Goal: Information Seeking & Learning: Learn about a topic

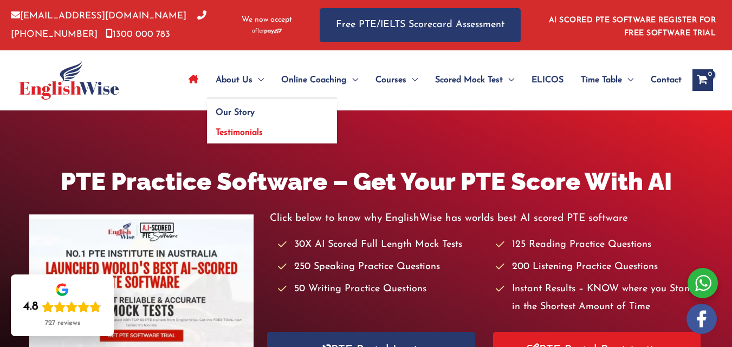
click at [232, 126] on link "Testimonials" at bounding box center [272, 131] width 130 height 25
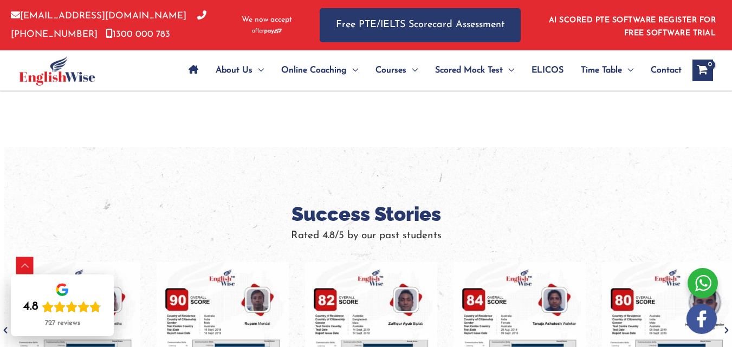
scroll to position [722, 0]
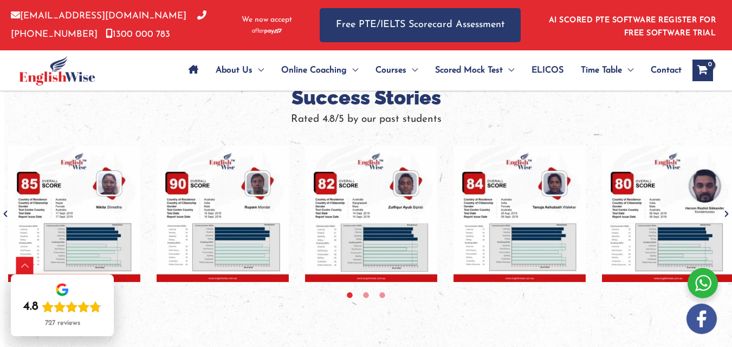
drag, startPoint x: 386, startPoint y: 219, endPoint x: 172, endPoint y: 203, distance: 215.1
click at [305, 208] on img "tracker" at bounding box center [371, 214] width 132 height 136
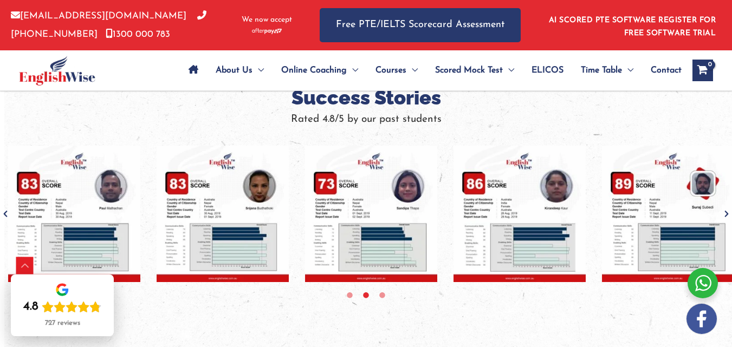
drag, startPoint x: 539, startPoint y: 236, endPoint x: 362, endPoint y: 228, distance: 176.7
click at [453, 230] on img "tracker" at bounding box center [519, 214] width 132 height 136
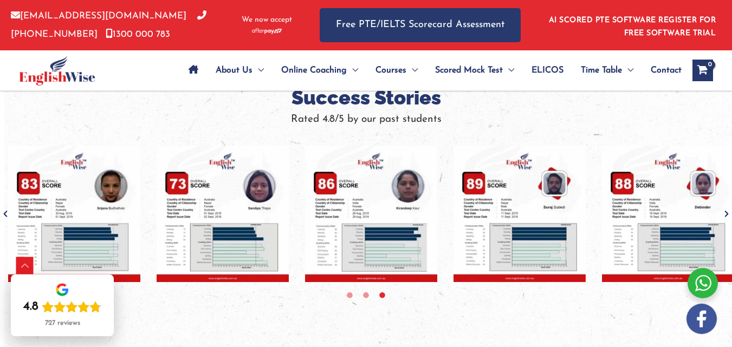
drag, startPoint x: 516, startPoint y: 219, endPoint x: 352, endPoint y: 221, distance: 164.1
click at [453, 225] on img "tracker" at bounding box center [519, 214] width 132 height 136
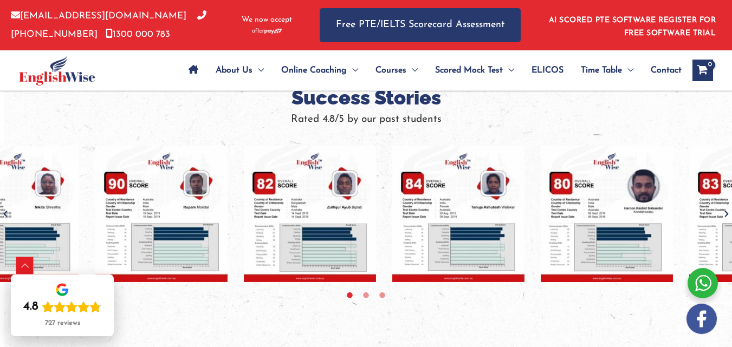
drag, startPoint x: 416, startPoint y: 216, endPoint x: 288, endPoint y: 215, distance: 128.9
click at [392, 216] on img "tracker" at bounding box center [458, 214] width 132 height 136
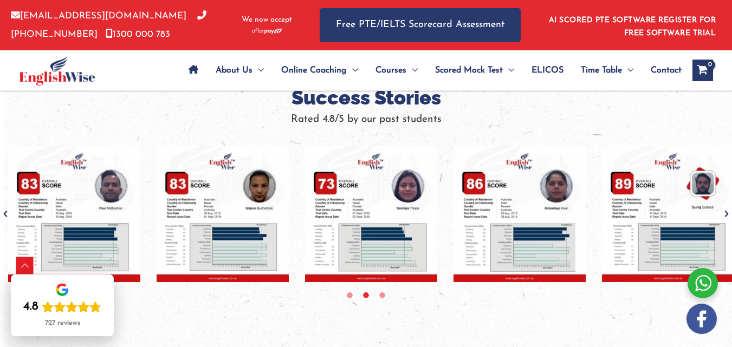
drag, startPoint x: 402, startPoint y: 214, endPoint x: 281, endPoint y: 206, distance: 121.0
click at [305, 214] on img "tracker" at bounding box center [371, 214] width 132 height 136
click at [280, 224] on div "tracker" at bounding box center [74, 214] width 3116 height 136
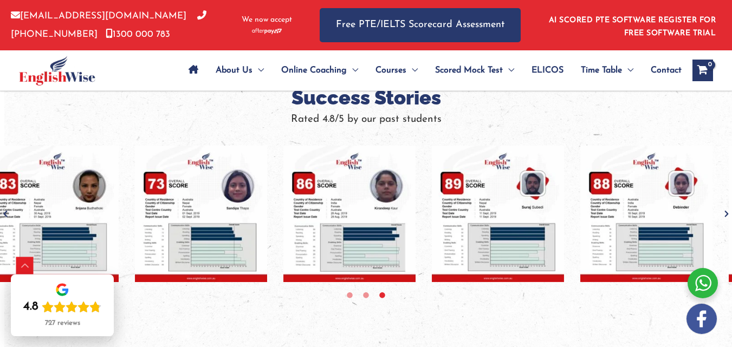
drag, startPoint x: 388, startPoint y: 207, endPoint x: 273, endPoint y: 193, distance: 115.0
click at [287, 205] on img "tracker" at bounding box center [349, 214] width 132 height 136
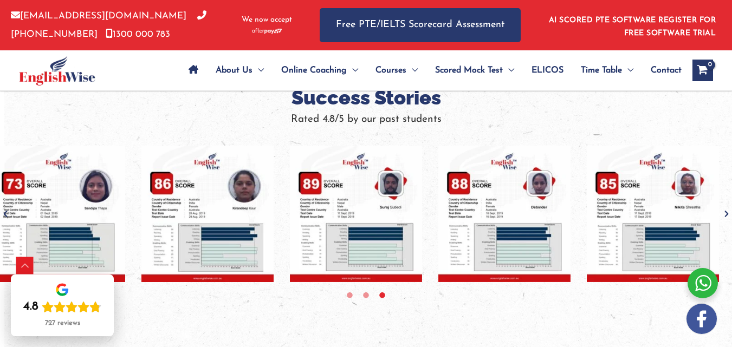
drag, startPoint x: 178, startPoint y: 205, endPoint x: 154, endPoint y: 204, distance: 23.8
click at [161, 205] on img "tracker" at bounding box center [207, 214] width 132 height 136
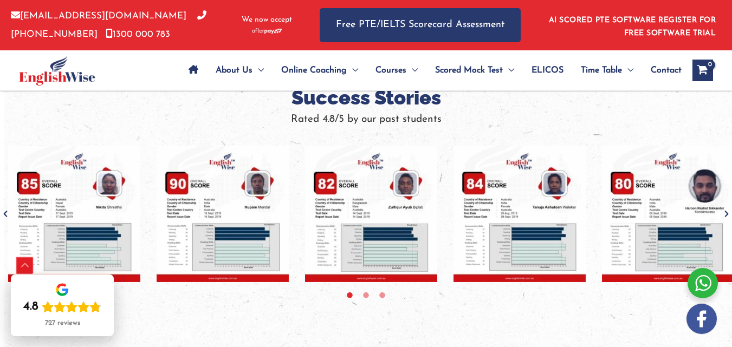
click at [16, 267] on div "Scroll to Top" at bounding box center [24, 265] width 17 height 17
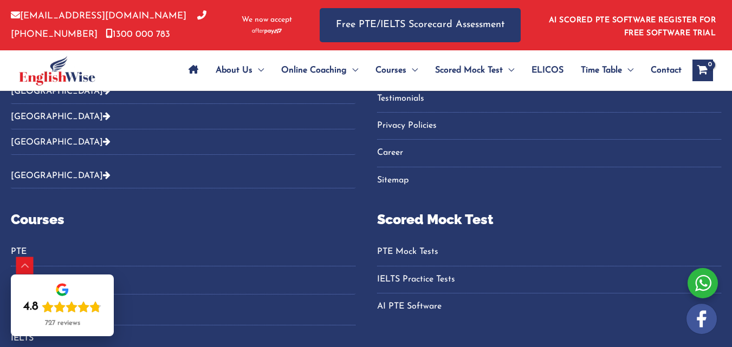
scroll to position [1004, 0]
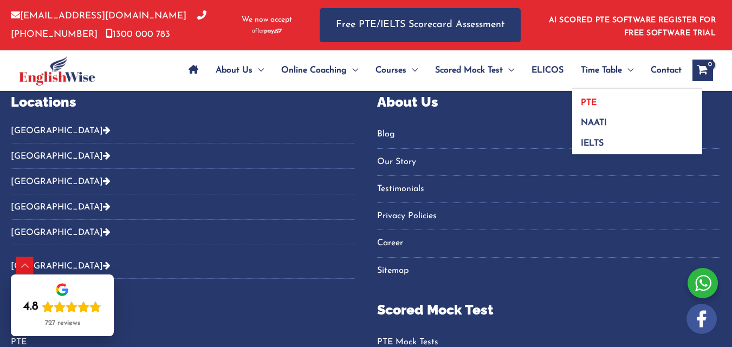
click at [595, 102] on link "PTE" at bounding box center [637, 99] width 130 height 21
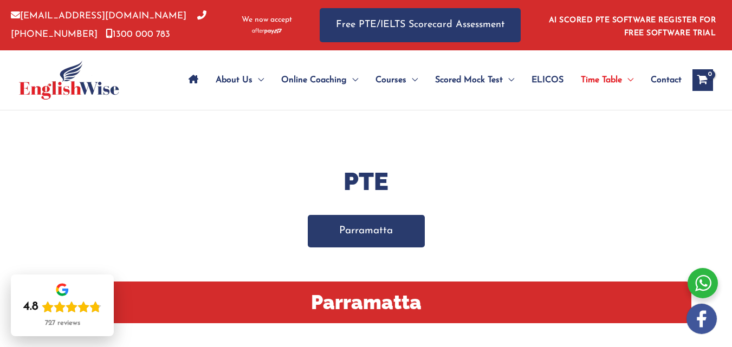
click at [368, 234] on link "Parramatta" at bounding box center [366, 231] width 117 height 32
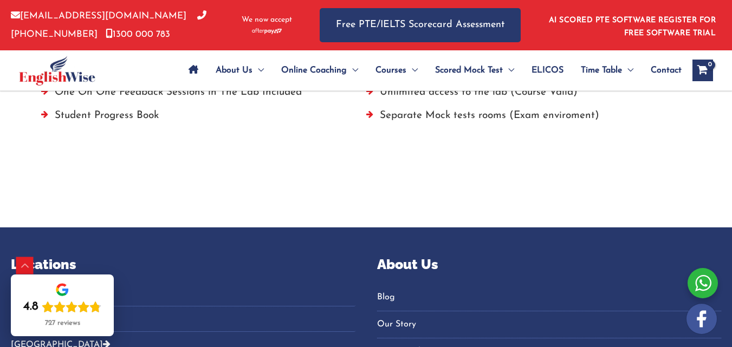
scroll to position [1094, 0]
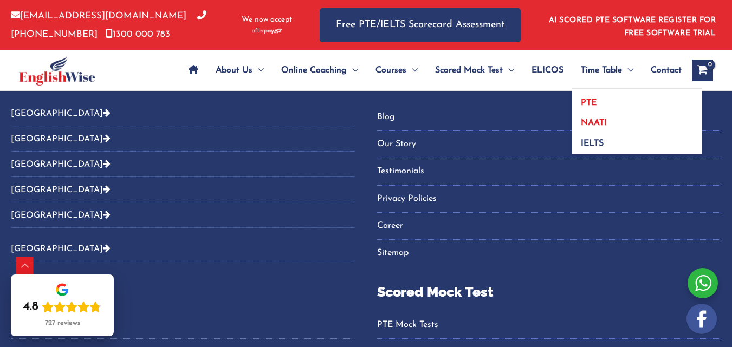
click at [586, 117] on link "NAATI" at bounding box center [637, 119] width 130 height 21
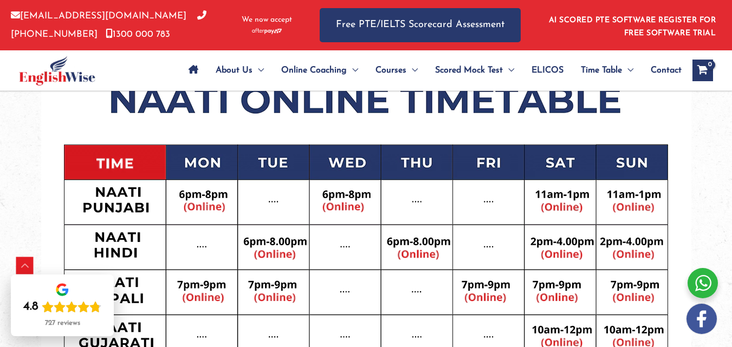
scroll to position [597, 0]
